Goal: Task Accomplishment & Management: Use online tool/utility

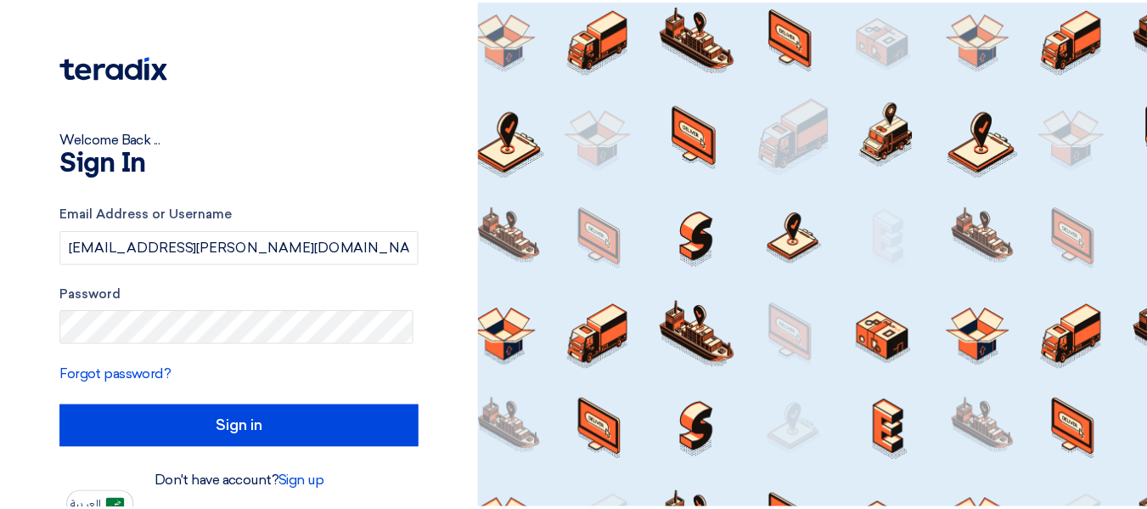
scroll to position [11, 0]
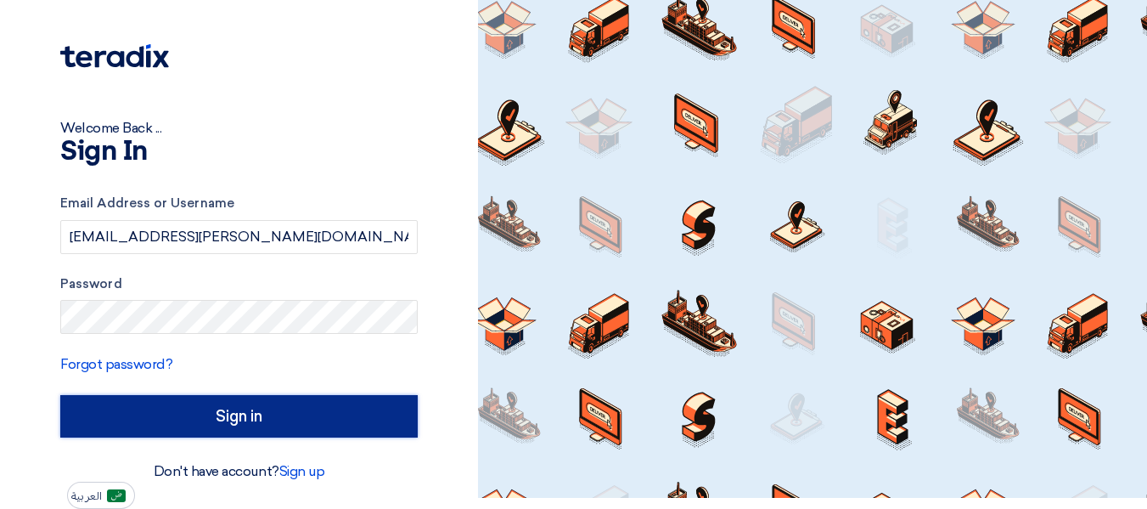
click at [273, 425] on input "Sign in" at bounding box center [239, 416] width 358 height 42
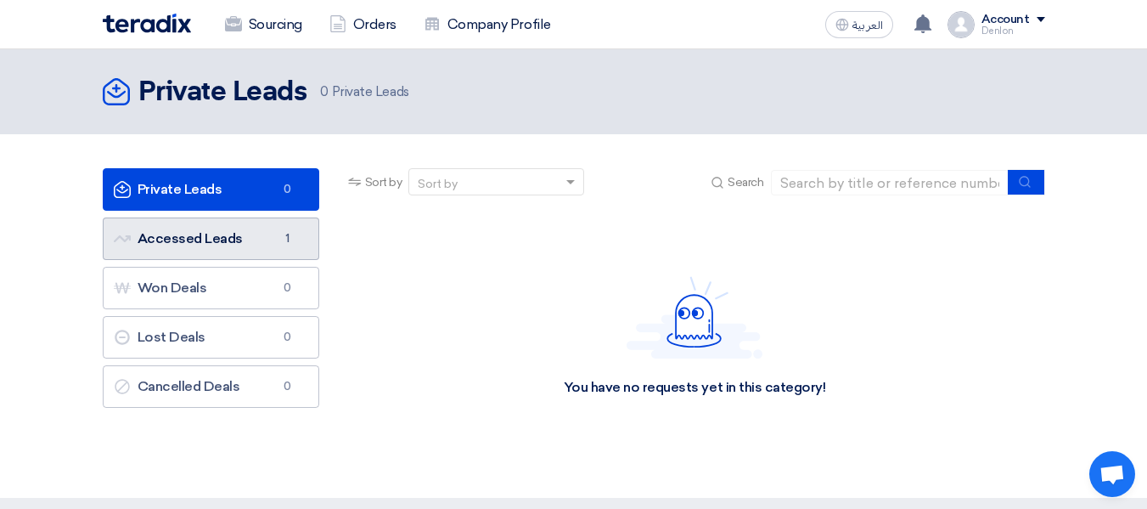
click at [241, 228] on link "Accessed Leads Accessed Leads 1" at bounding box center [211, 238] width 217 height 42
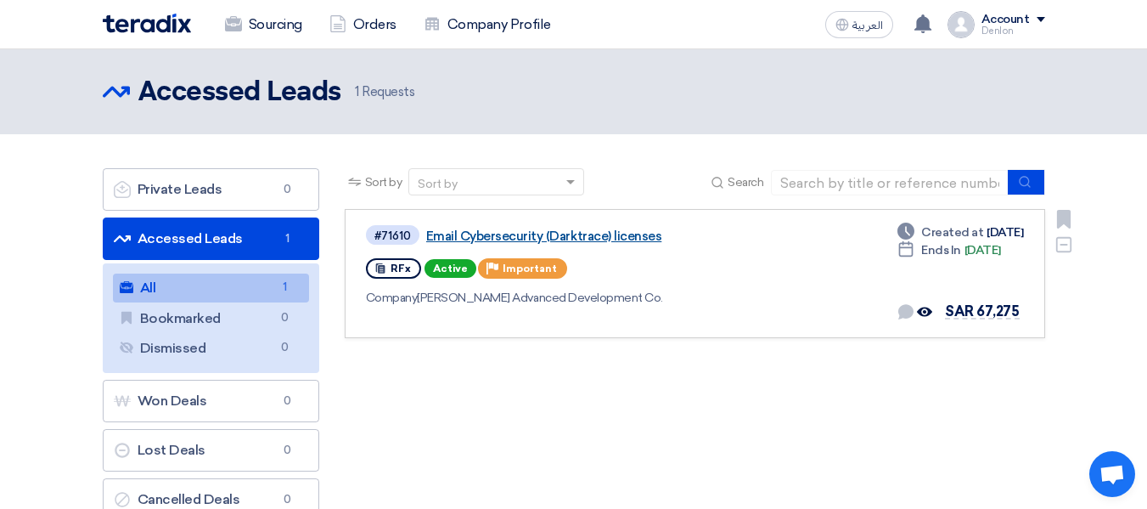
click at [532, 231] on link "Email Cybersecurity (Darktrace) licenses" at bounding box center [638, 235] width 425 height 15
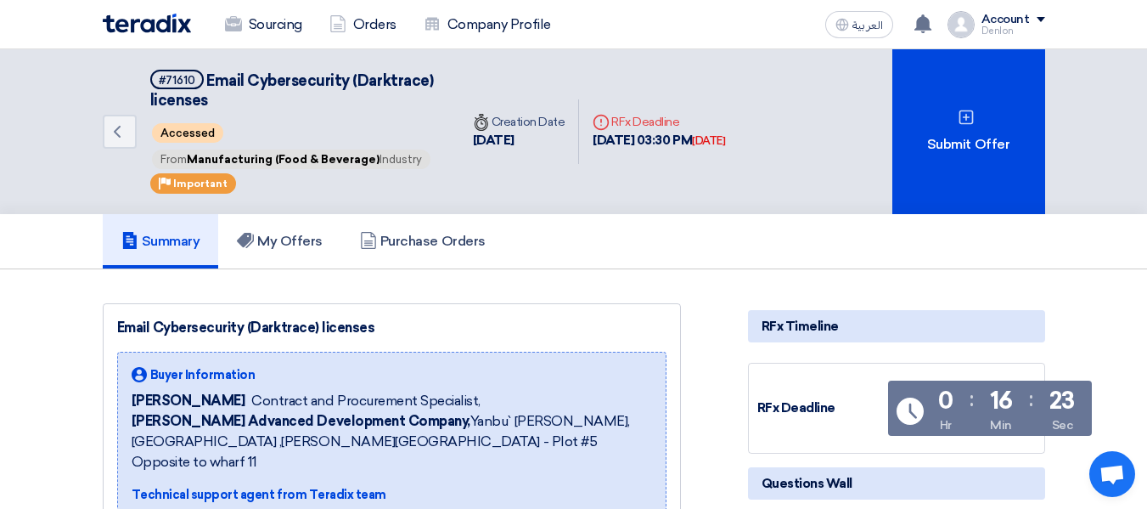
scroll to position [35, 0]
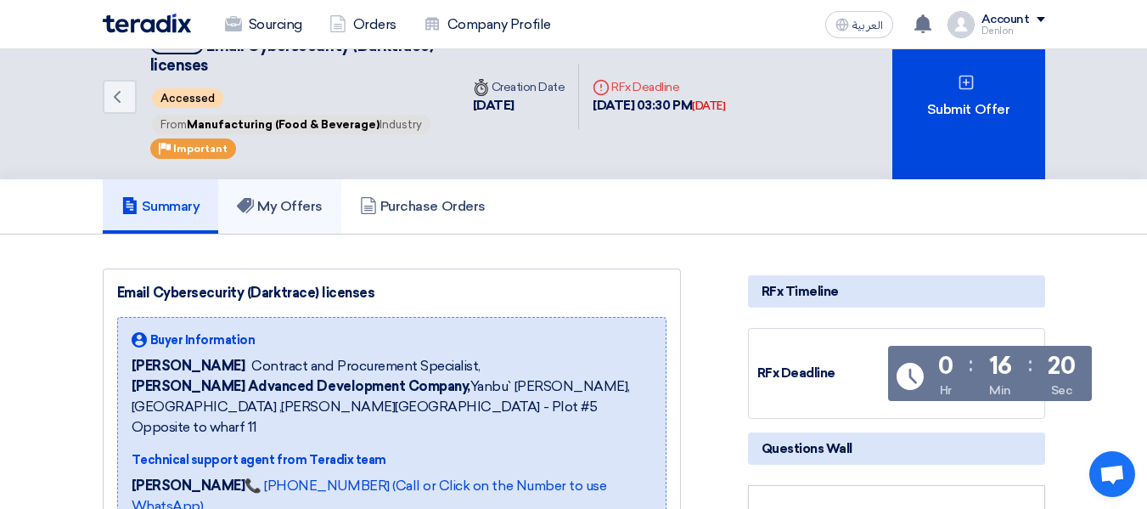
click at [285, 212] on h5 "My Offers" at bounding box center [280, 206] width 86 height 17
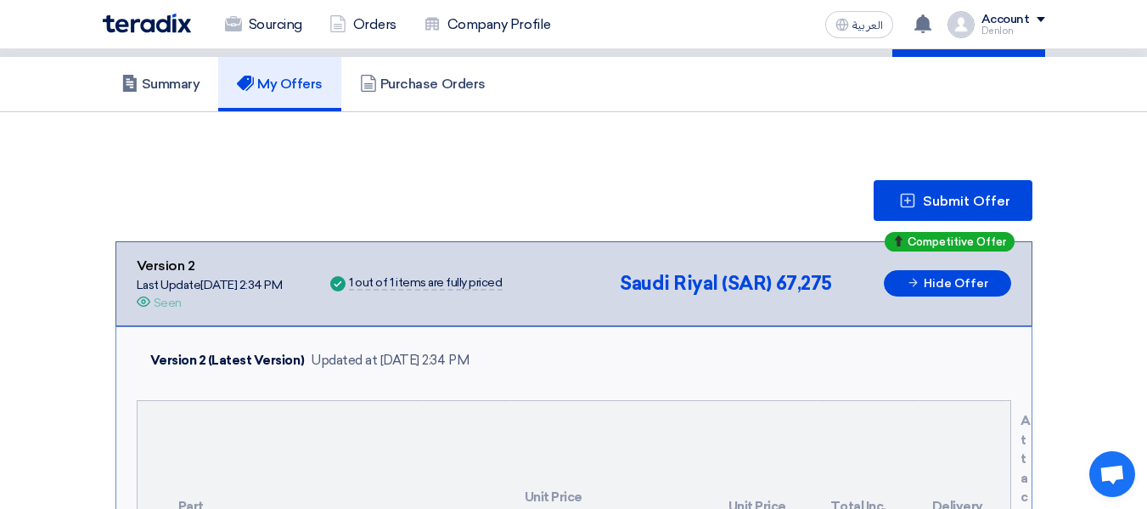
scroll to position [158, 0]
